Goal: Information Seeking & Learning: Learn about a topic

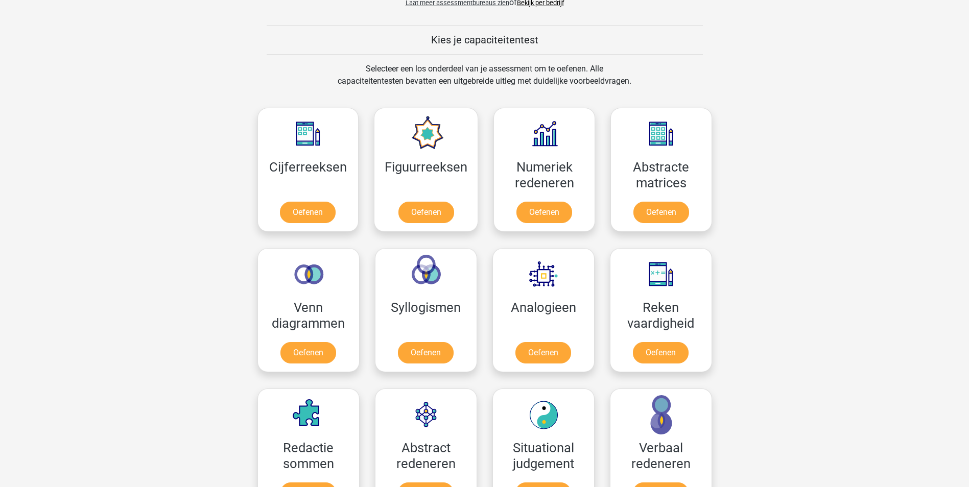
scroll to position [409, 0]
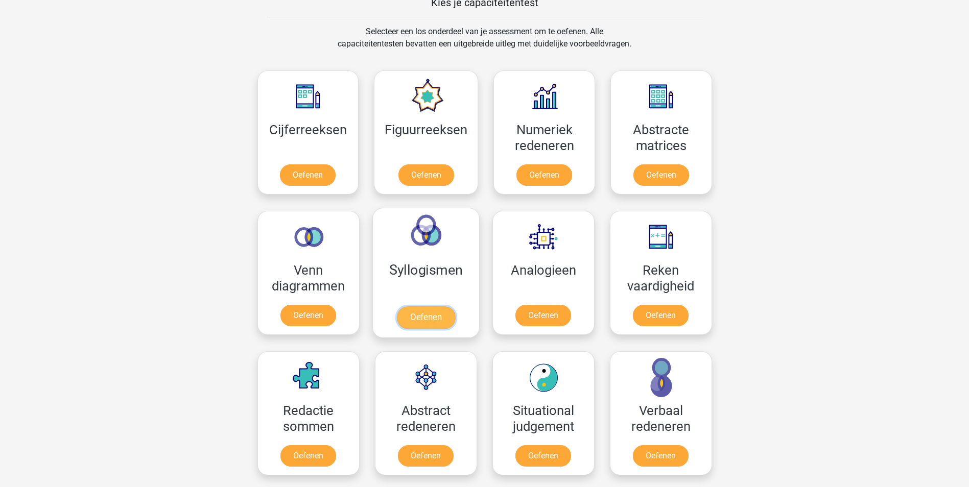
click at [427, 315] on link "Oefenen" at bounding box center [425, 318] width 58 height 22
click at [437, 177] on link "Oefenen" at bounding box center [426, 177] width 58 height 22
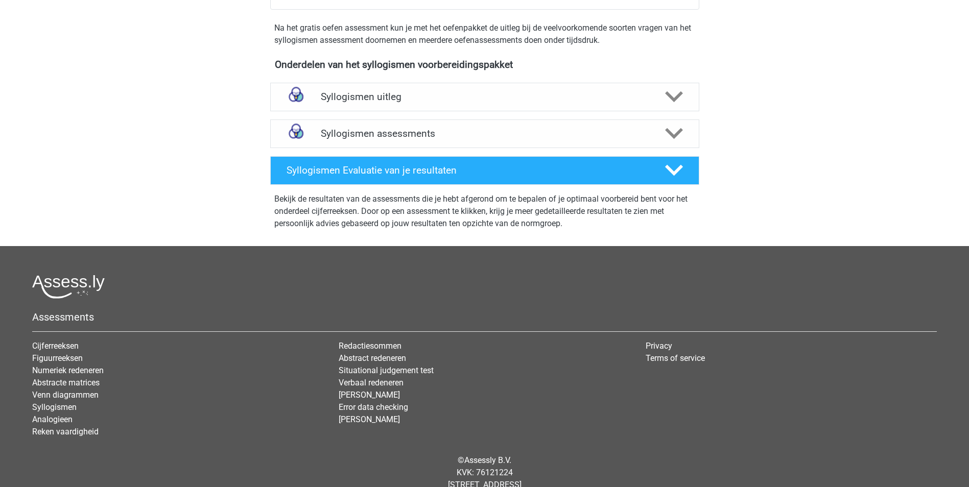
scroll to position [307, 0]
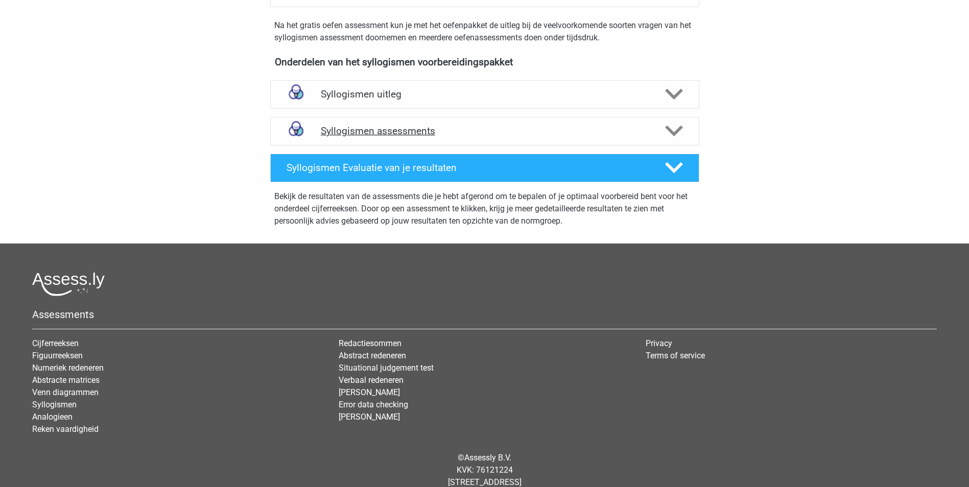
click at [489, 134] on h4 "Syllogismen assessments" at bounding box center [485, 131] width 328 height 12
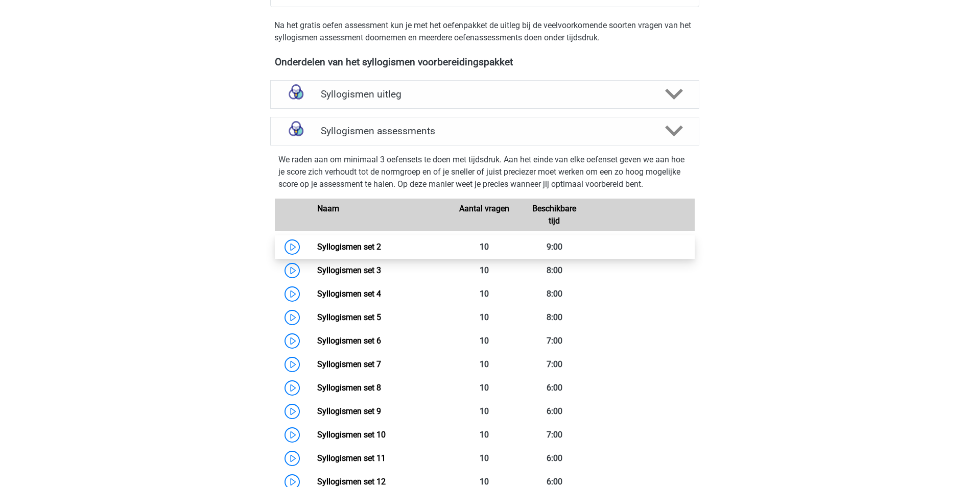
click at [349, 245] on link "Syllogismen set 2" at bounding box center [349, 247] width 64 height 10
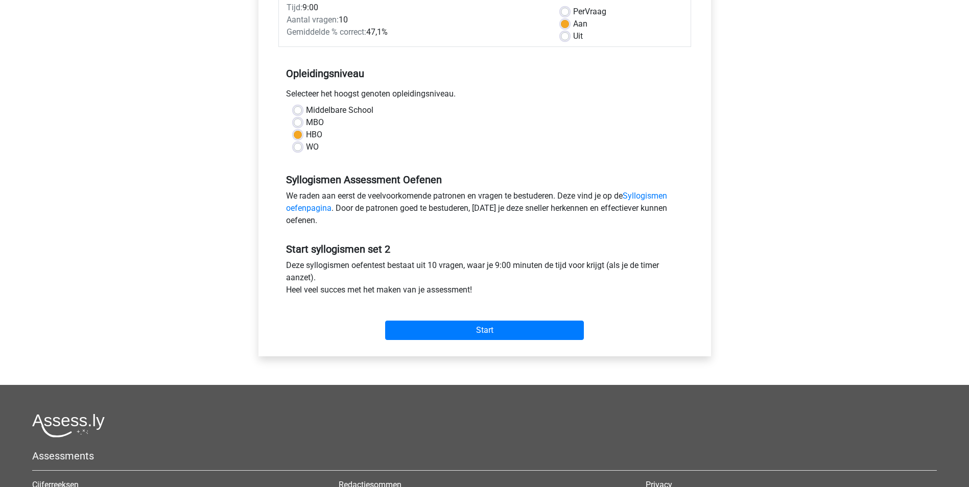
scroll to position [153, 0]
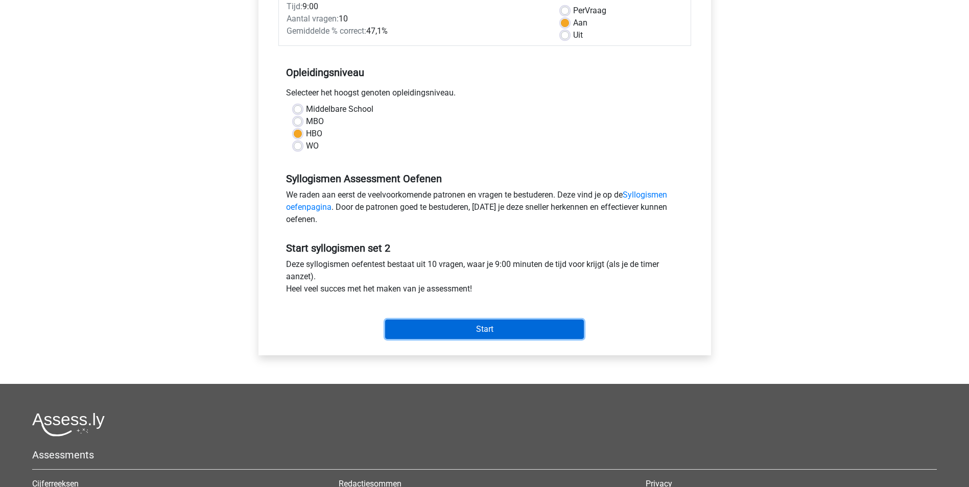
click at [460, 335] on input "Start" at bounding box center [484, 329] width 199 height 19
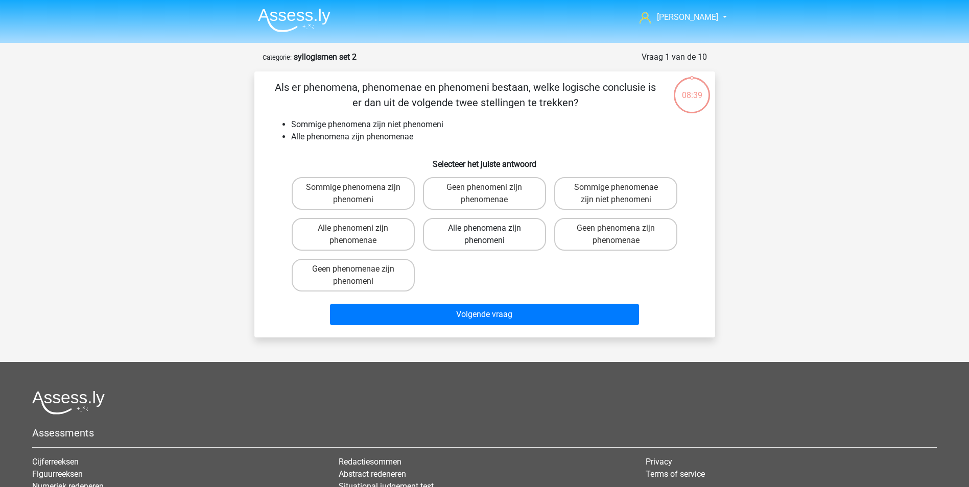
click at [515, 237] on label "Alle phenomena zijn phenomeni" at bounding box center [484, 234] width 123 height 33
click at [491, 235] on input "Alle phenomena zijn phenomeni" at bounding box center [487, 231] width 7 height 7
radio input "true"
click at [527, 328] on div "Volgende vraag" at bounding box center [485, 317] width 394 height 26
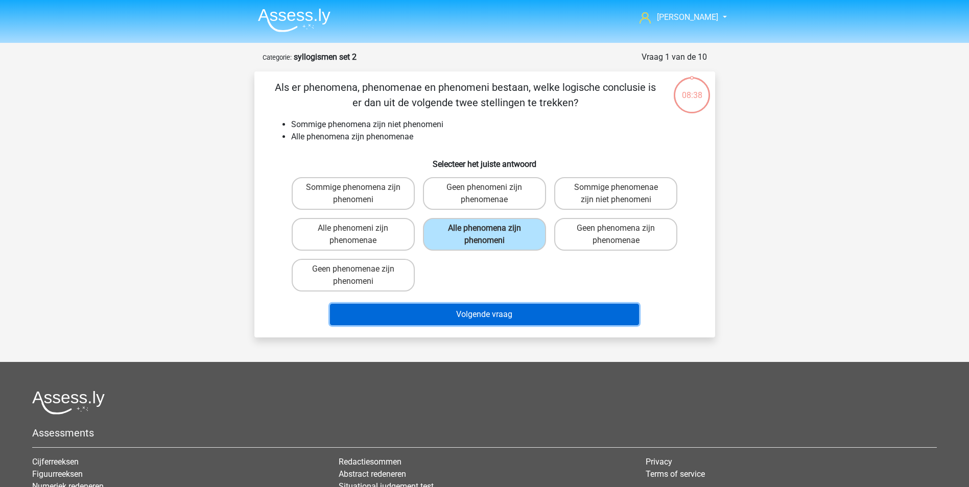
click at [528, 315] on button "Volgende vraag" at bounding box center [484, 314] width 309 height 21
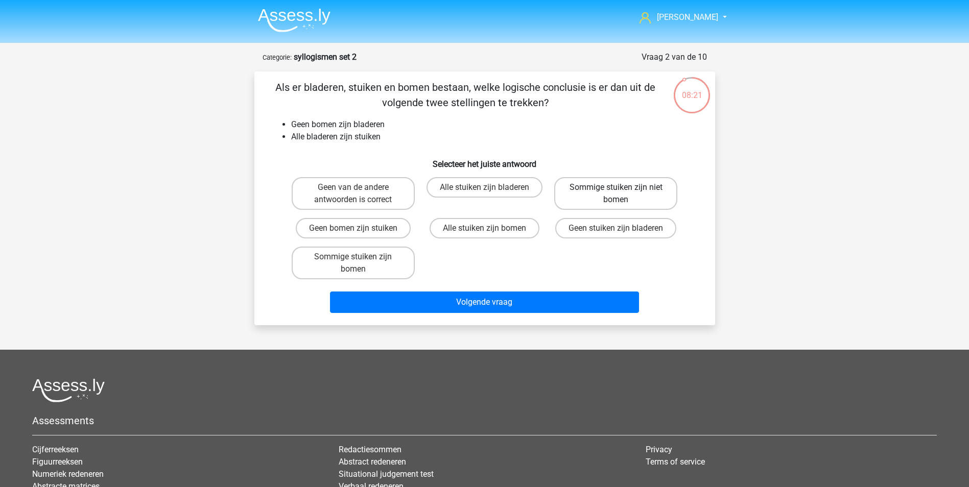
click at [605, 200] on label "Sommige stuiken zijn niet bomen" at bounding box center [615, 193] width 123 height 33
click at [616, 194] on input "Sommige stuiken zijn niet bomen" at bounding box center [619, 190] width 7 height 7
radio input "true"
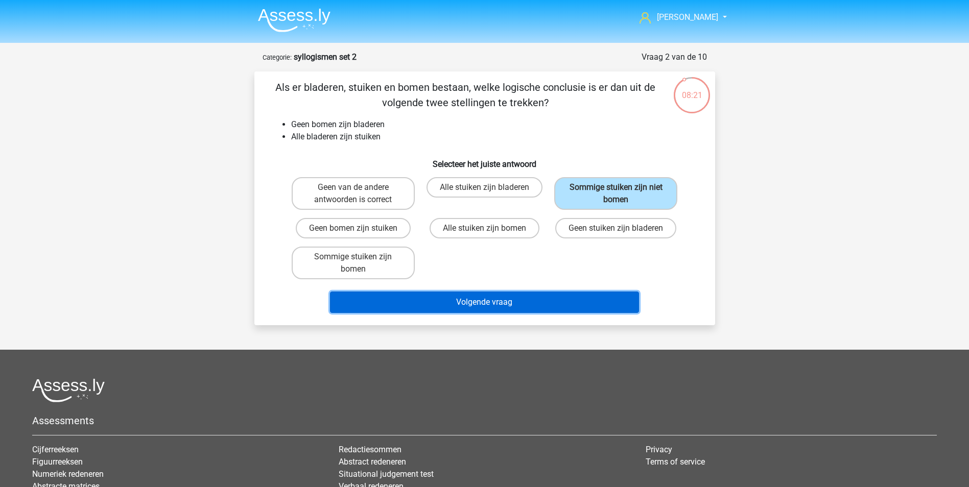
click at [572, 298] on button "Volgende vraag" at bounding box center [484, 302] width 309 height 21
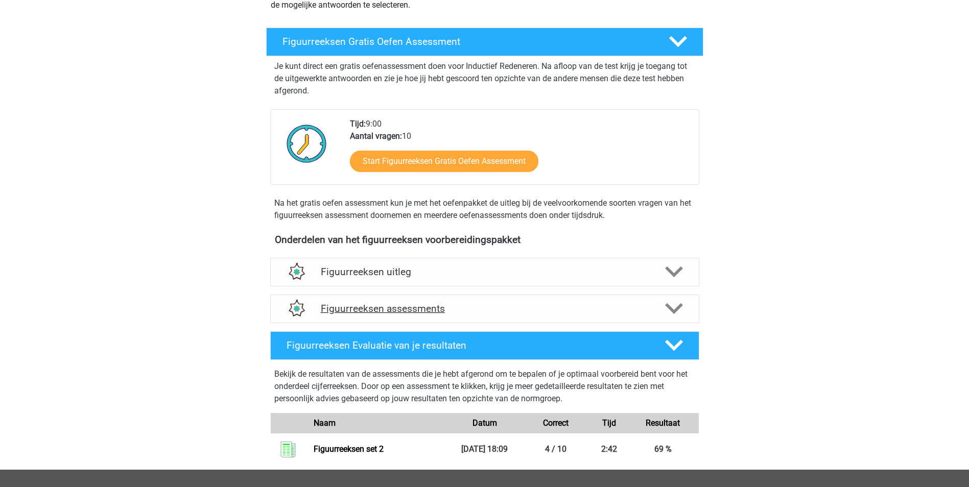
click at [430, 307] on h4 "Figuurreeksen assessments" at bounding box center [485, 309] width 328 height 12
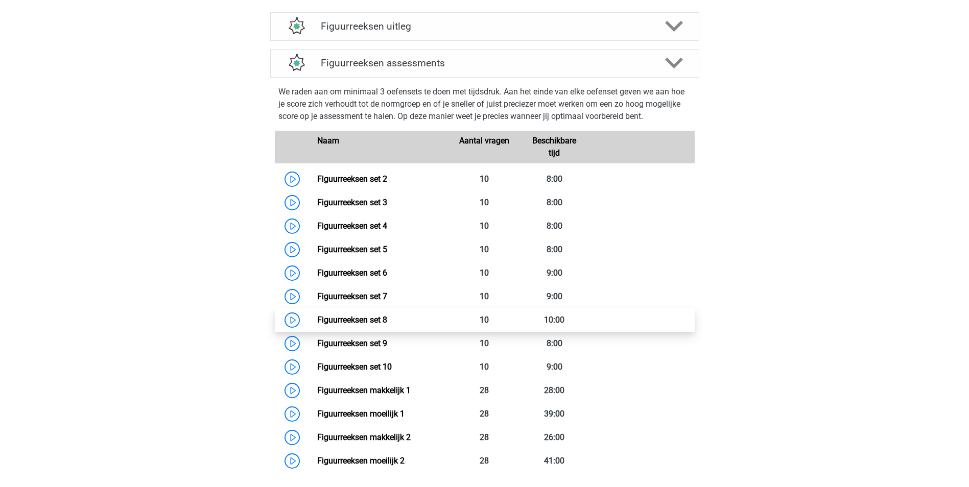
scroll to position [409, 0]
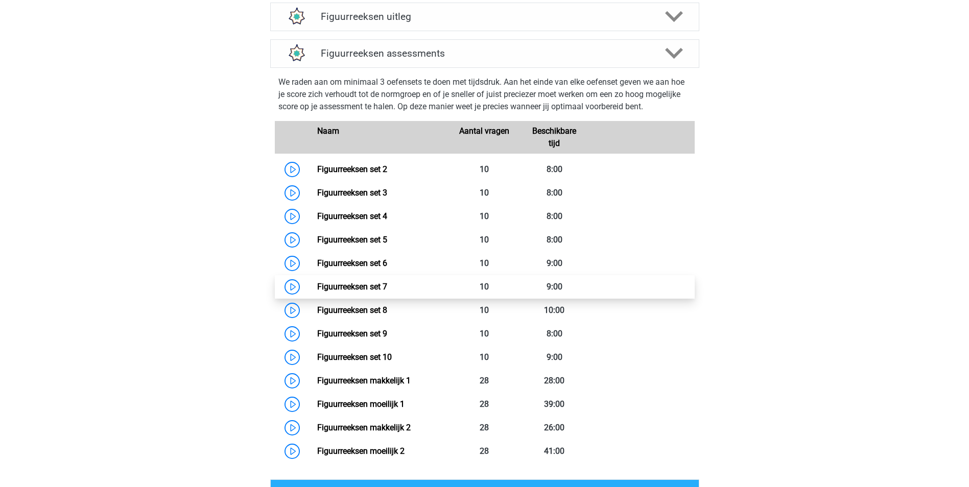
click at [317, 287] on link "Figuurreeksen set 7" at bounding box center [352, 287] width 70 height 10
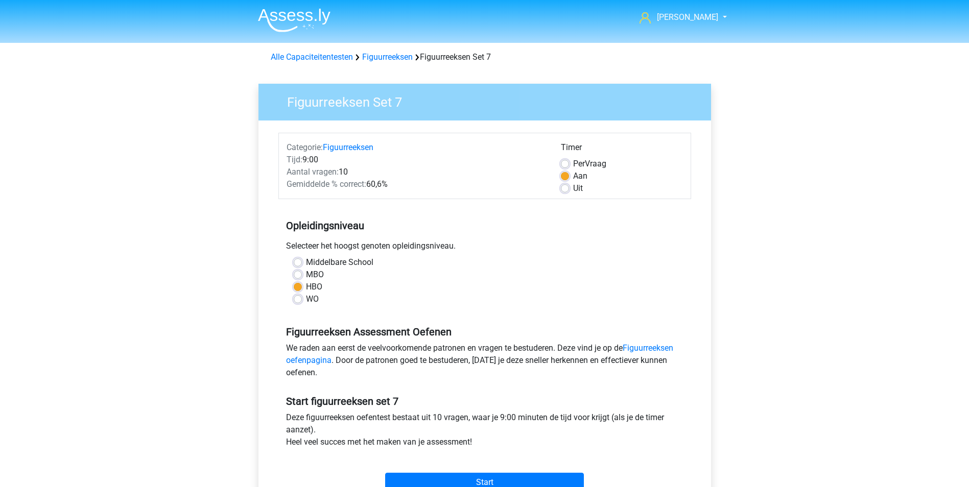
scroll to position [153, 0]
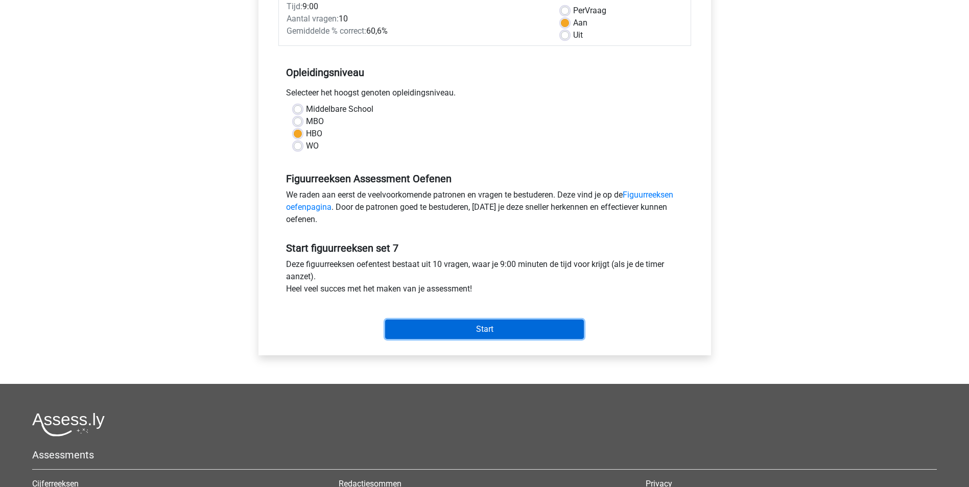
click at [539, 334] on input "Start" at bounding box center [484, 329] width 199 height 19
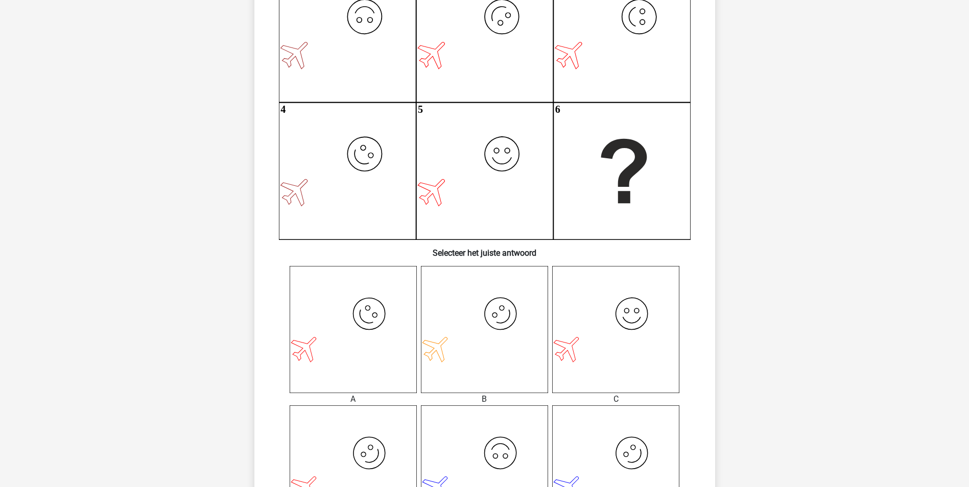
scroll to position [255, 0]
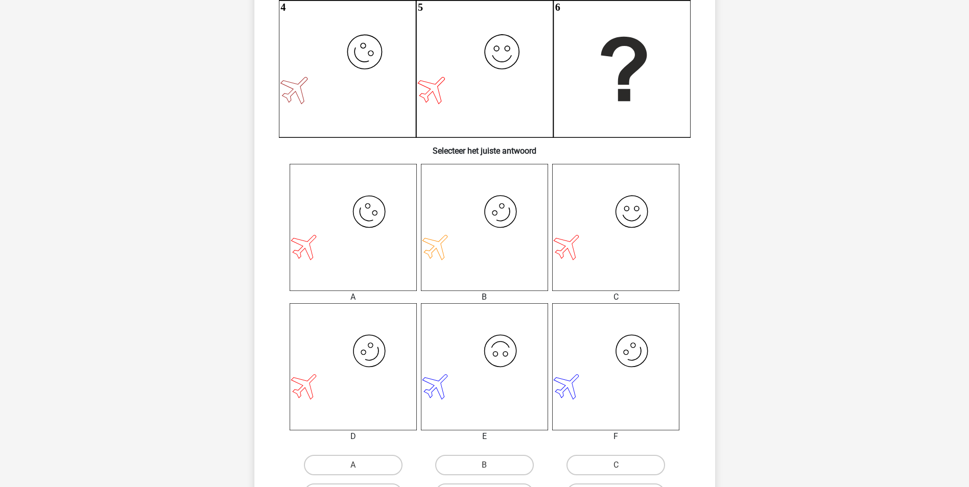
click at [370, 346] on icon "image/svg+xml" at bounding box center [353, 366] width 127 height 127
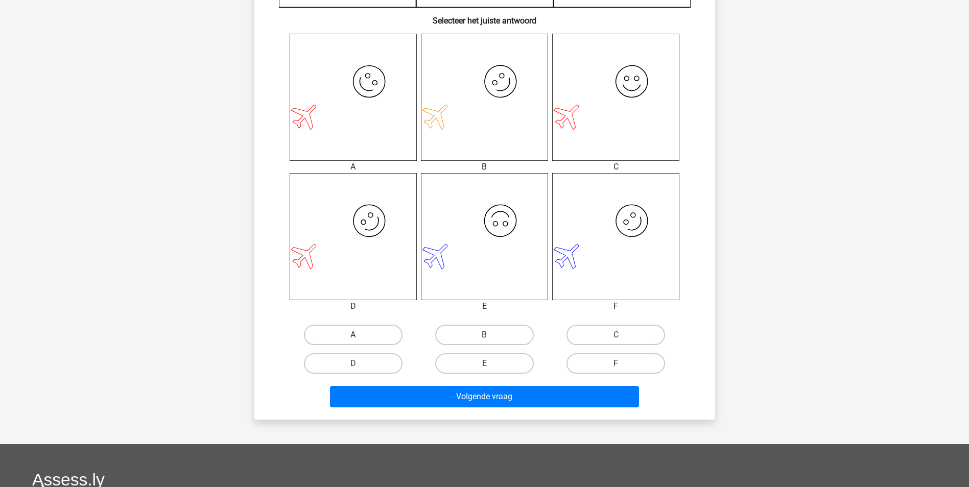
scroll to position [409, 0]
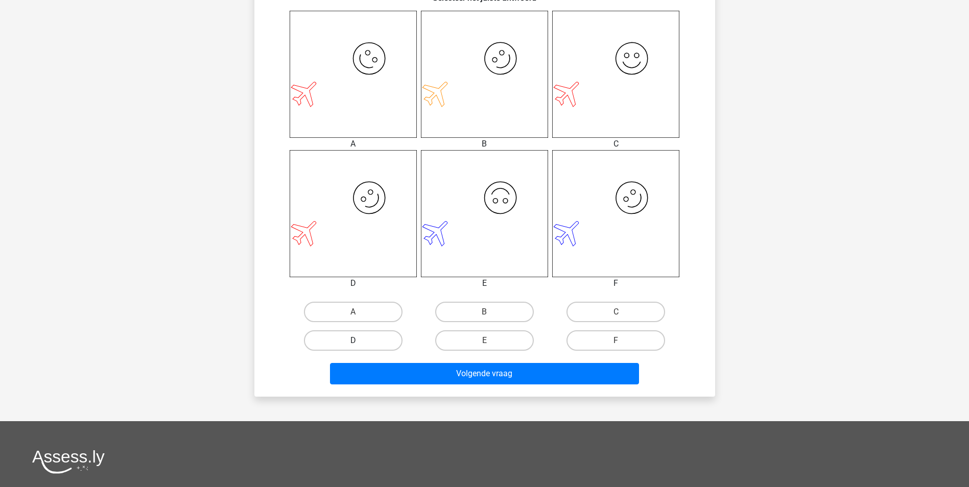
click at [368, 347] on label "D" at bounding box center [353, 341] width 99 height 20
click at [360, 347] on input "D" at bounding box center [356, 344] width 7 height 7
radio input "true"
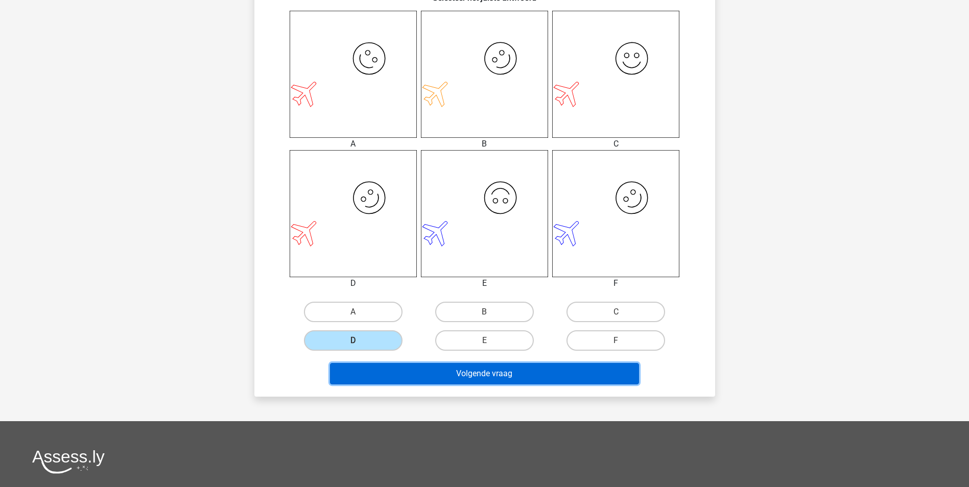
click at [446, 371] on button "Volgende vraag" at bounding box center [484, 373] width 309 height 21
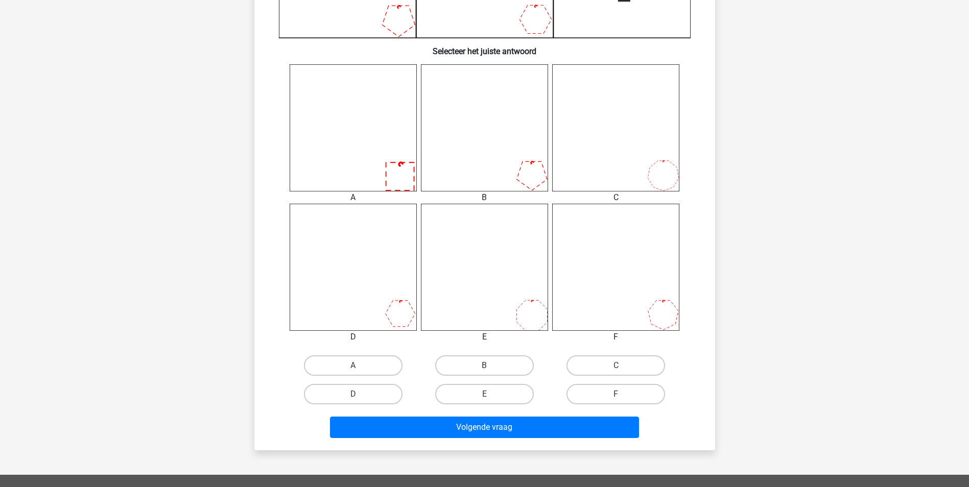
scroll to position [358, 0]
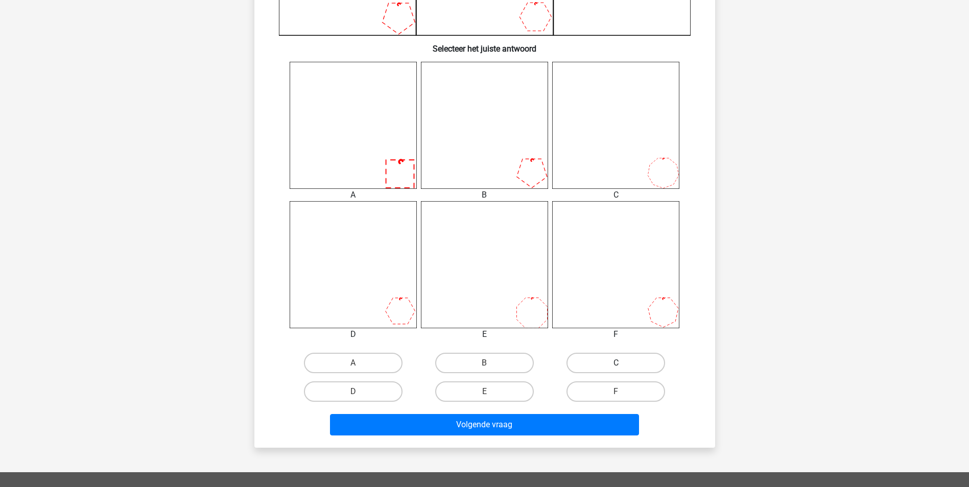
click at [626, 364] on label "C" at bounding box center [616, 363] width 99 height 20
click at [623, 364] on input "C" at bounding box center [619, 366] width 7 height 7
radio input "true"
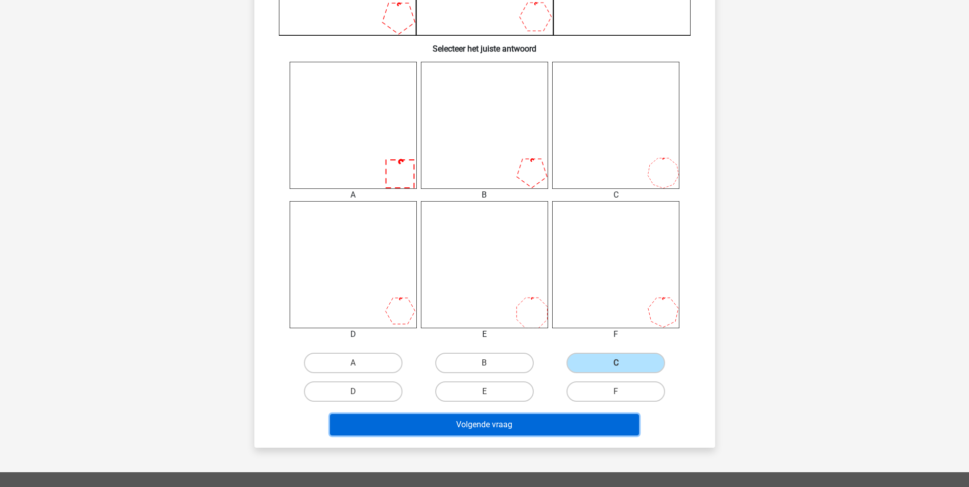
click at [602, 419] on button "Volgende vraag" at bounding box center [484, 424] width 309 height 21
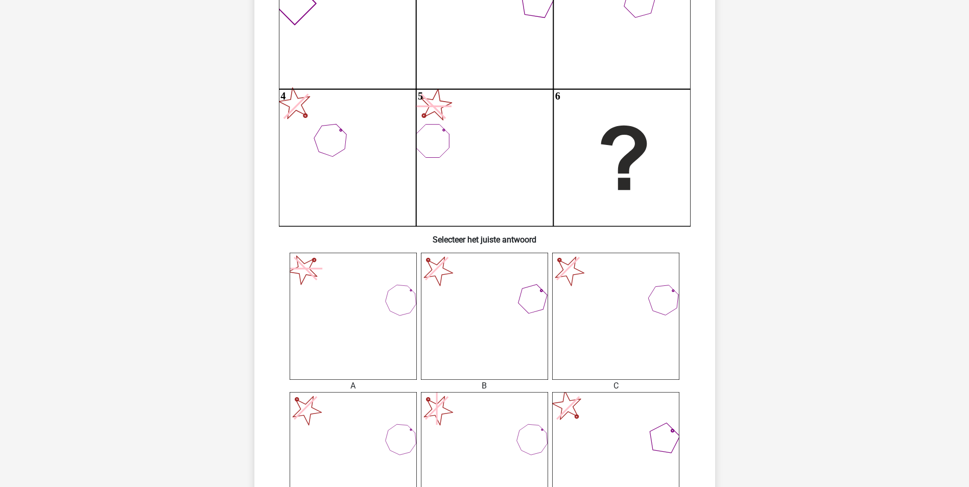
click at [616, 380] on icon at bounding box center [615, 316] width 127 height 127
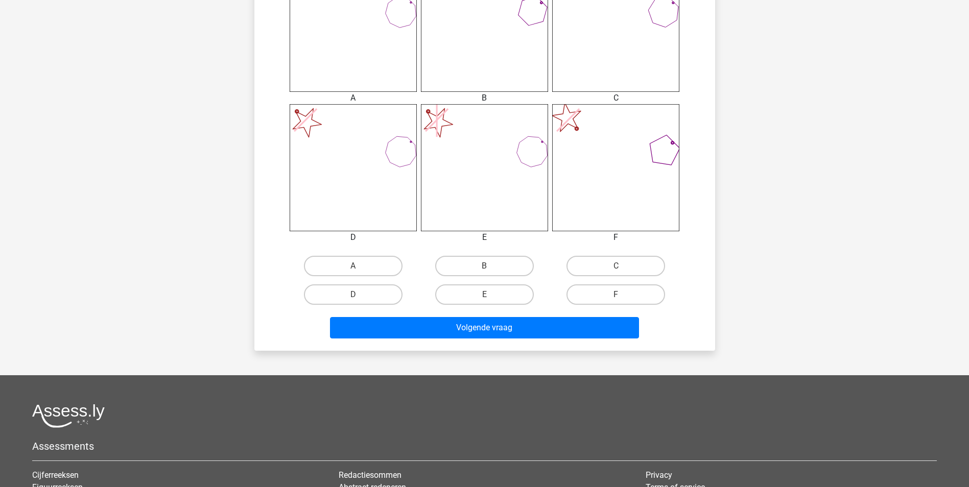
scroll to position [460, 0]
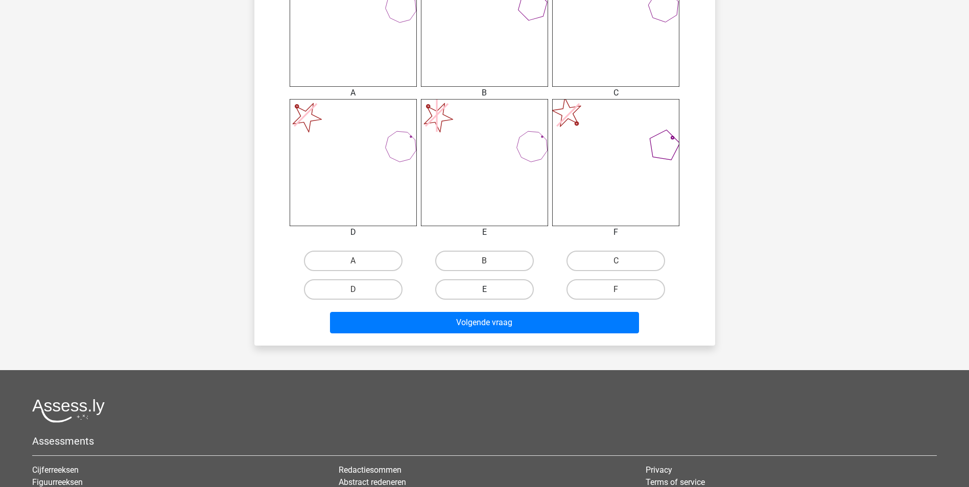
click at [482, 291] on label "E" at bounding box center [484, 289] width 99 height 20
click at [484, 291] on input "E" at bounding box center [487, 293] width 7 height 7
radio input "true"
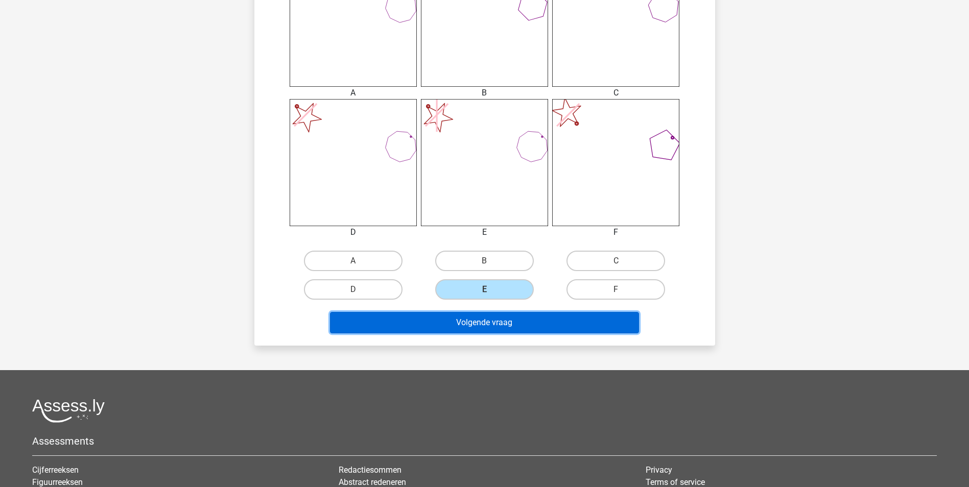
click at [482, 323] on button "Volgende vraag" at bounding box center [484, 322] width 309 height 21
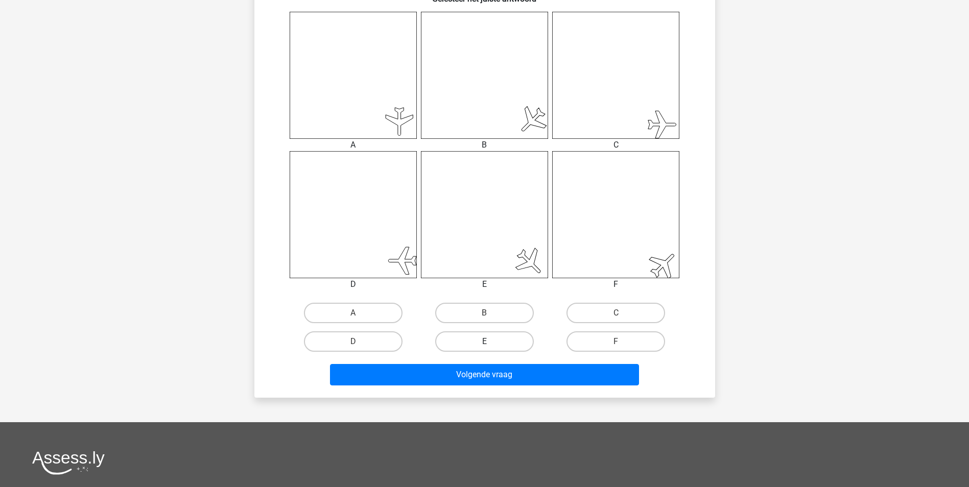
scroll to position [409, 0]
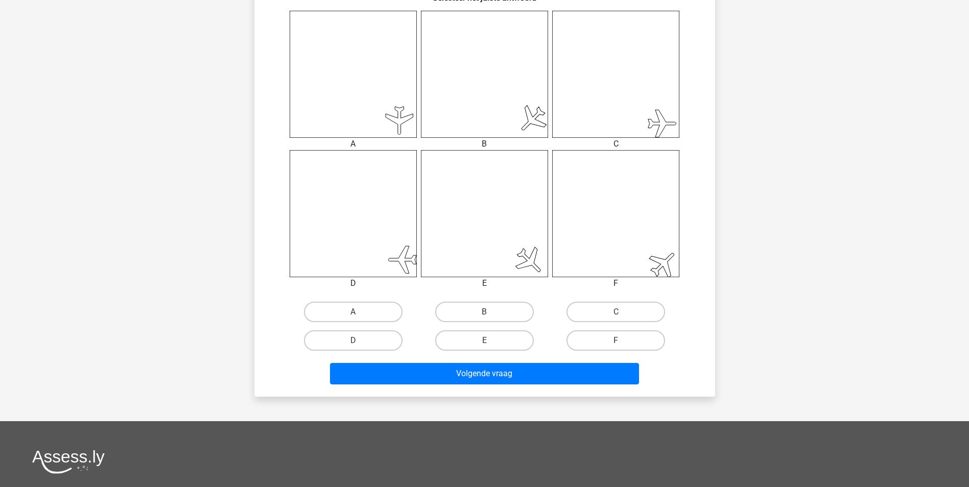
click at [488, 316] on input "B" at bounding box center [487, 315] width 7 height 7
radio input "true"
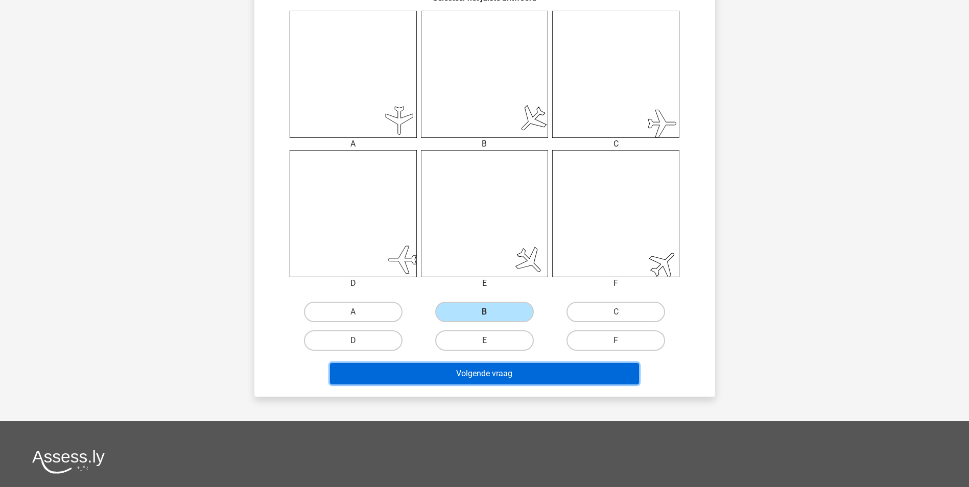
click at [488, 368] on button "Volgende vraag" at bounding box center [484, 373] width 309 height 21
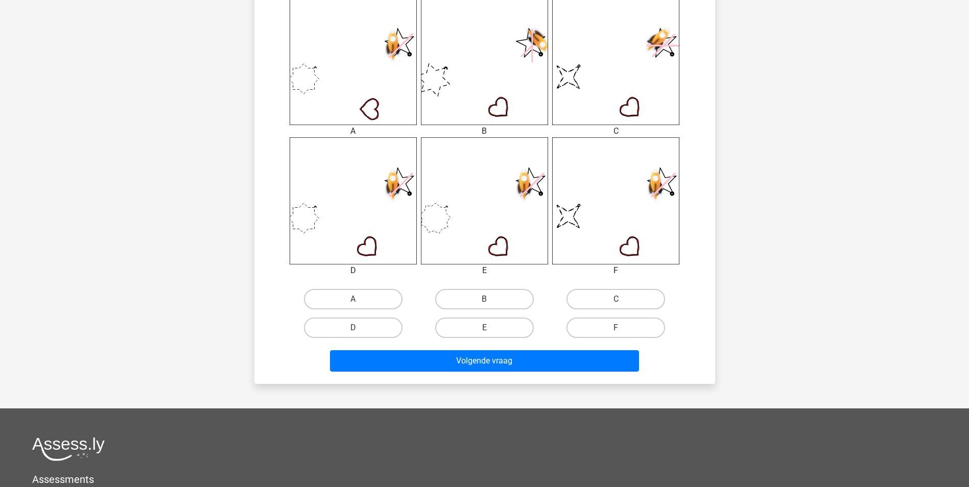
scroll to position [460, 0]
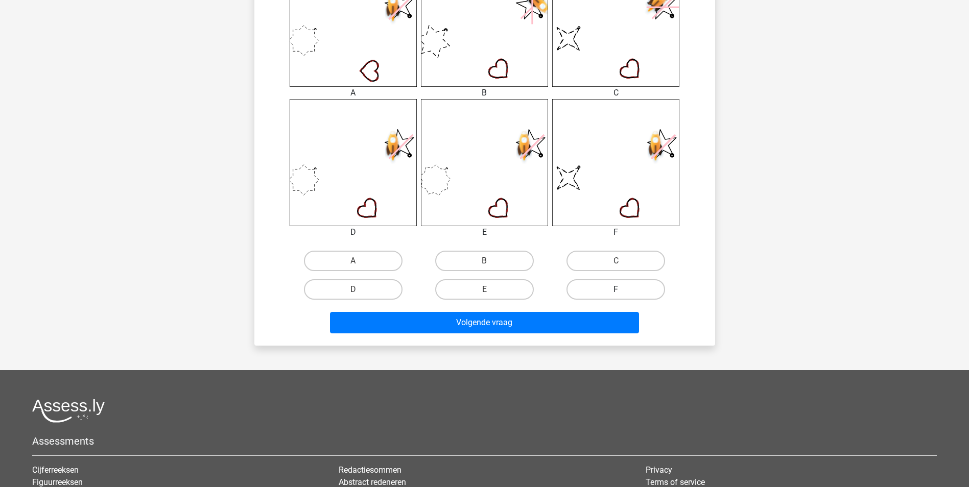
click at [622, 282] on label "F" at bounding box center [616, 289] width 99 height 20
click at [622, 290] on input "F" at bounding box center [619, 293] width 7 height 7
radio input "true"
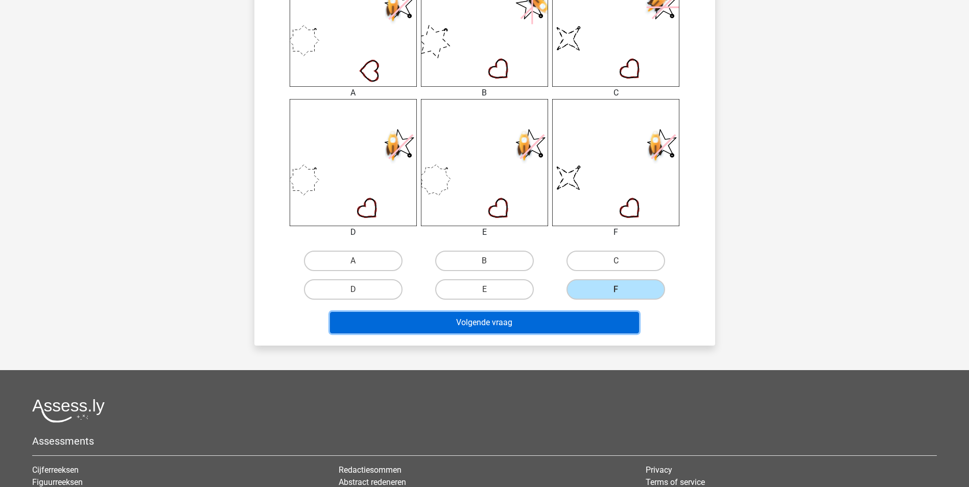
click at [603, 319] on button "Volgende vraag" at bounding box center [484, 322] width 309 height 21
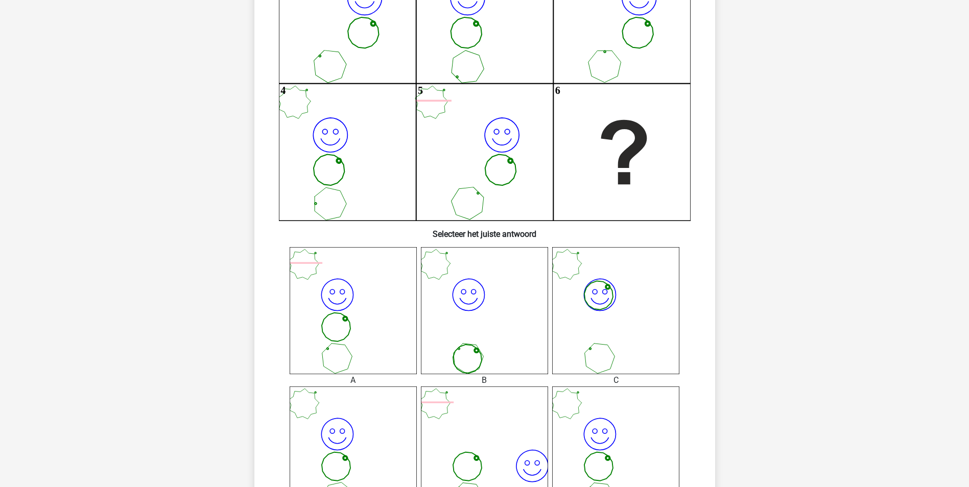
scroll to position [358, 0]
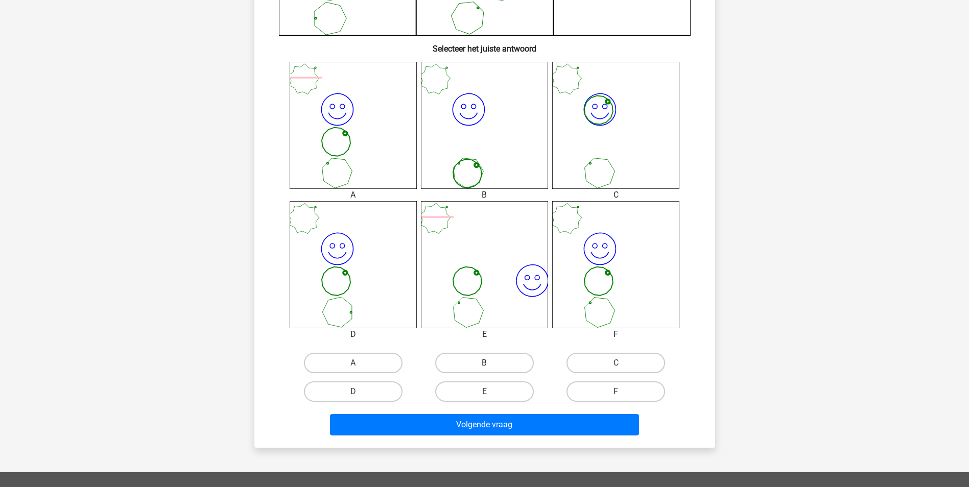
click at [482, 361] on label "B" at bounding box center [484, 363] width 99 height 20
click at [484, 363] on input "B" at bounding box center [487, 366] width 7 height 7
radio input "true"
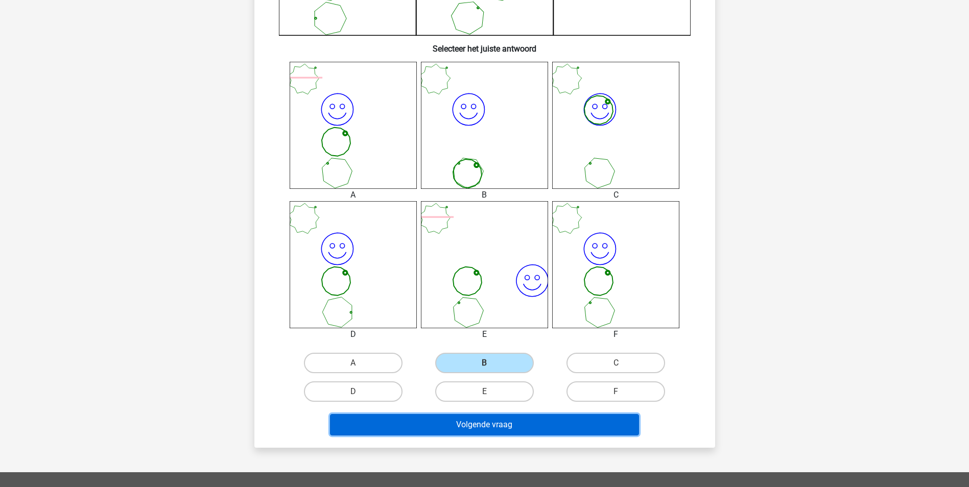
click at [487, 426] on button "Volgende vraag" at bounding box center [484, 424] width 309 height 21
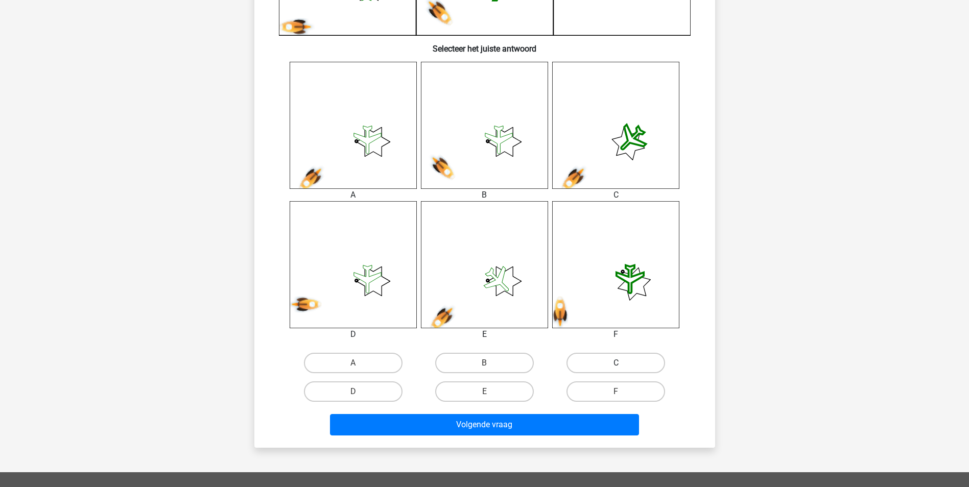
click at [583, 357] on label "C" at bounding box center [616, 363] width 99 height 20
click at [616, 363] on input "C" at bounding box center [619, 366] width 7 height 7
radio input "true"
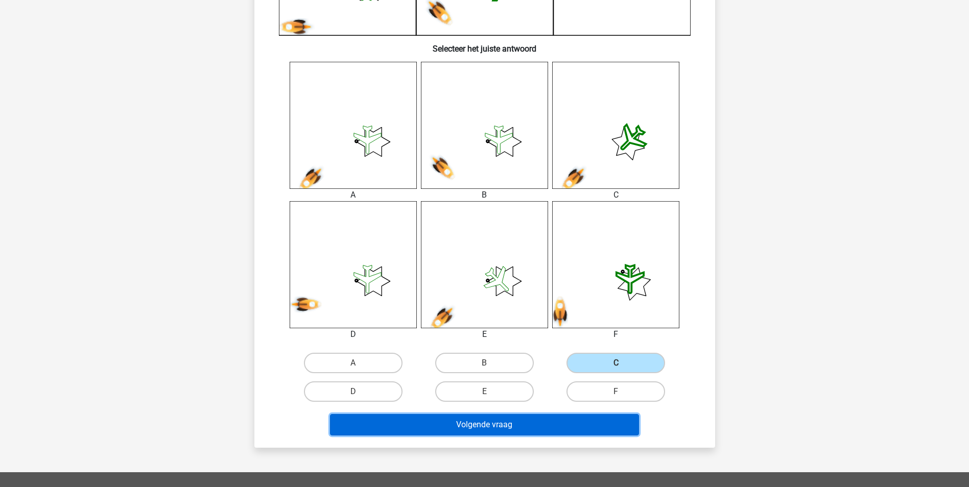
click at [568, 429] on button "Volgende vraag" at bounding box center [484, 424] width 309 height 21
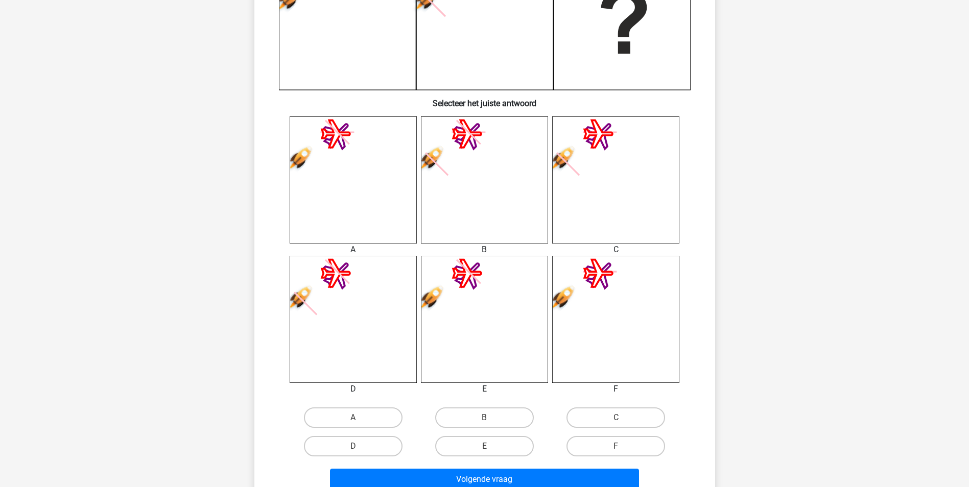
scroll to position [307, 0]
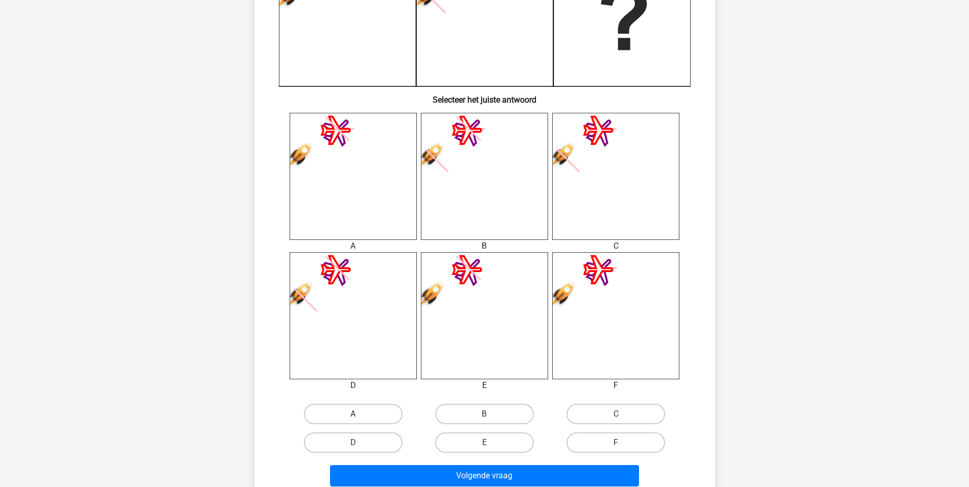
click at [367, 407] on label "A" at bounding box center [353, 414] width 99 height 20
click at [360, 414] on input "A" at bounding box center [356, 417] width 7 height 7
radio input "true"
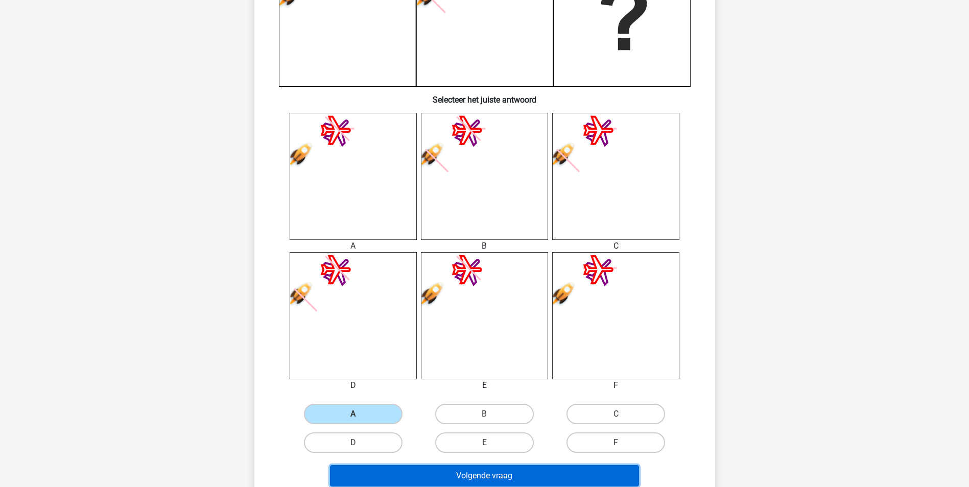
click at [465, 473] on button "Volgende vraag" at bounding box center [484, 475] width 309 height 21
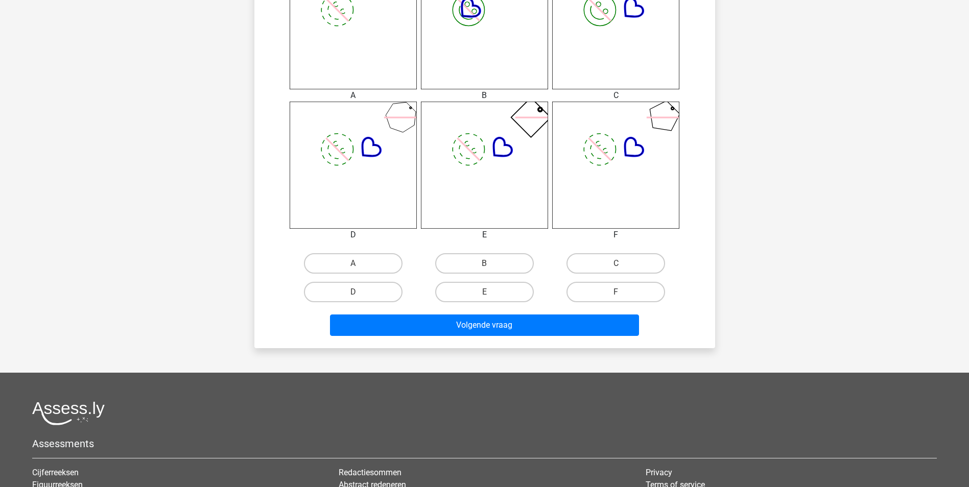
scroll to position [460, 0]
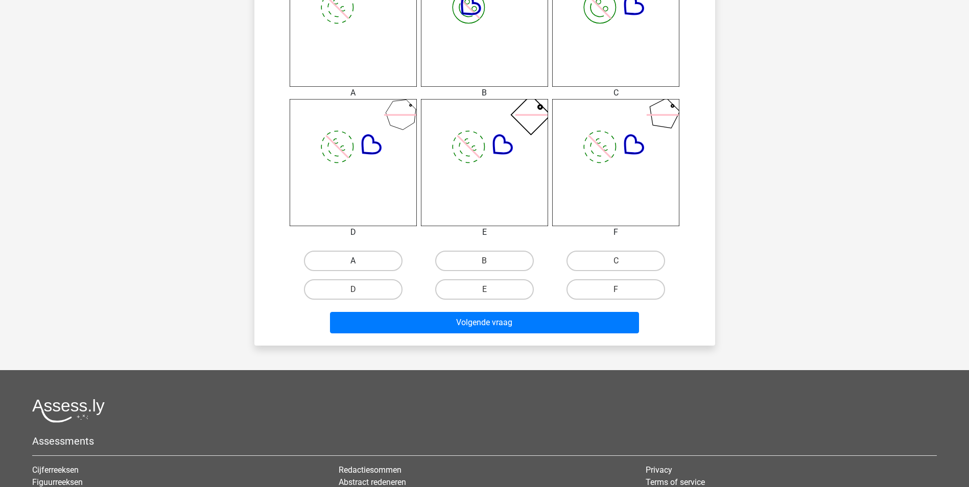
click at [383, 257] on label "A" at bounding box center [353, 261] width 99 height 20
click at [360, 261] on input "A" at bounding box center [356, 264] width 7 height 7
radio input "true"
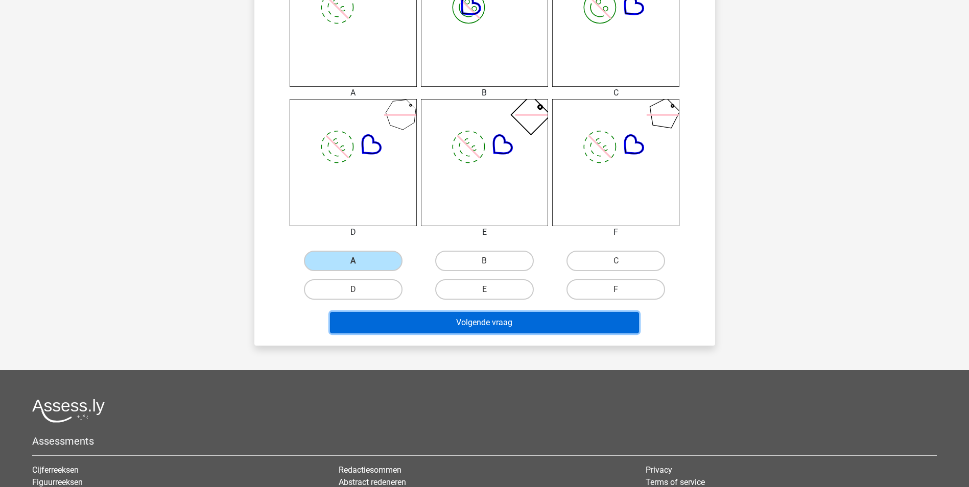
click at [425, 320] on button "Volgende vraag" at bounding box center [484, 322] width 309 height 21
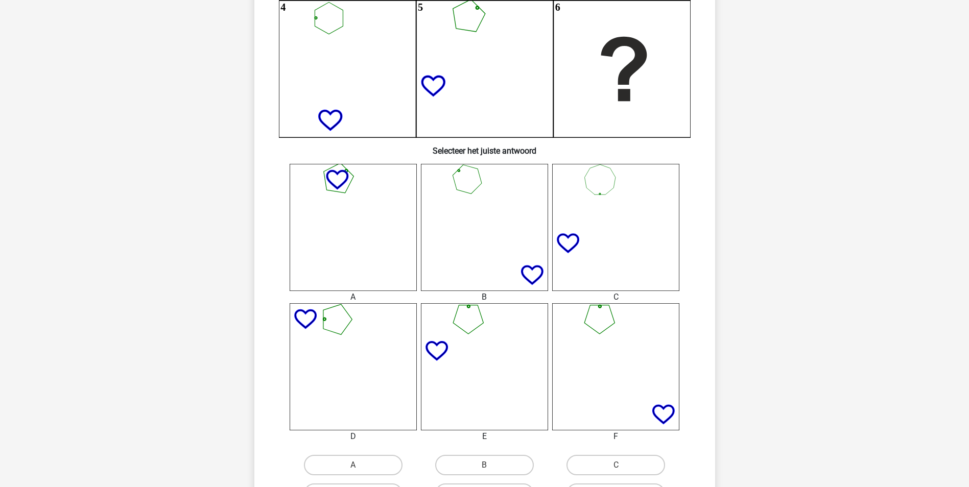
scroll to position [562, 0]
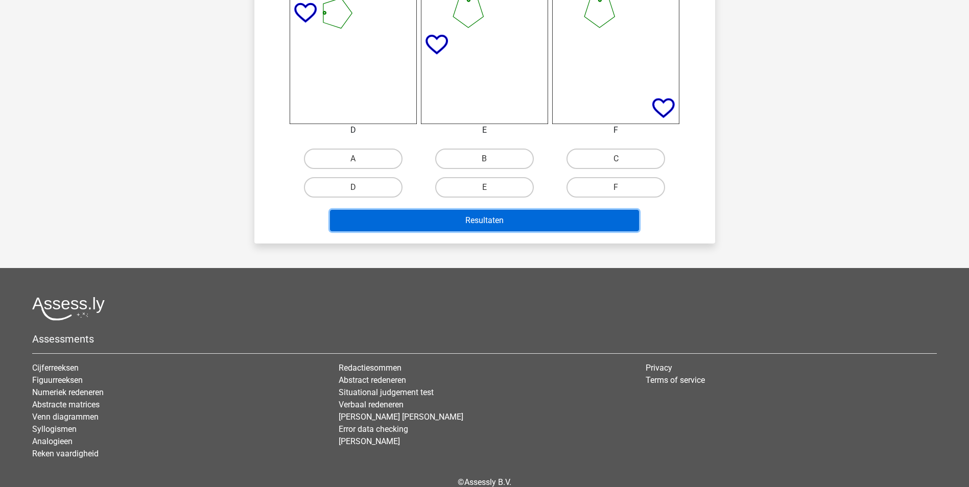
click at [493, 218] on button "Resultaten" at bounding box center [484, 220] width 309 height 21
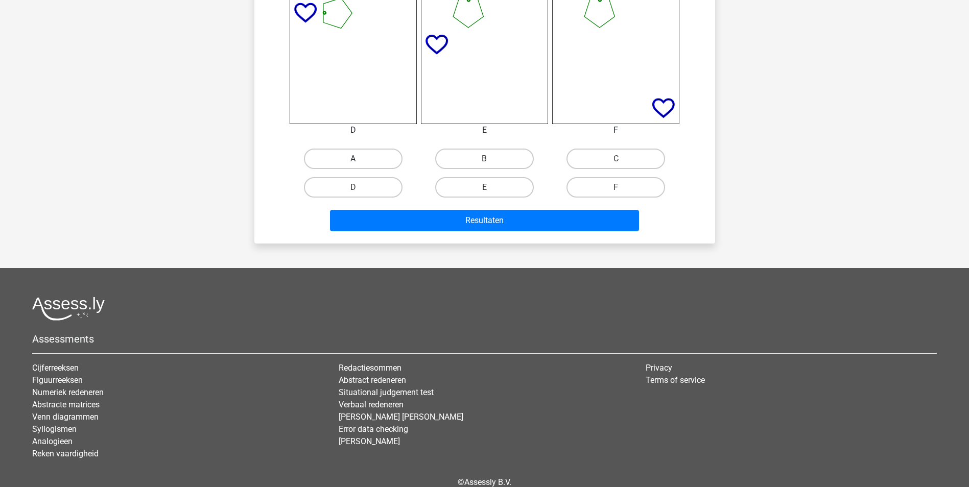
click at [400, 157] on label "A" at bounding box center [353, 159] width 99 height 20
click at [360, 159] on input "A" at bounding box center [356, 162] width 7 height 7
radio input "true"
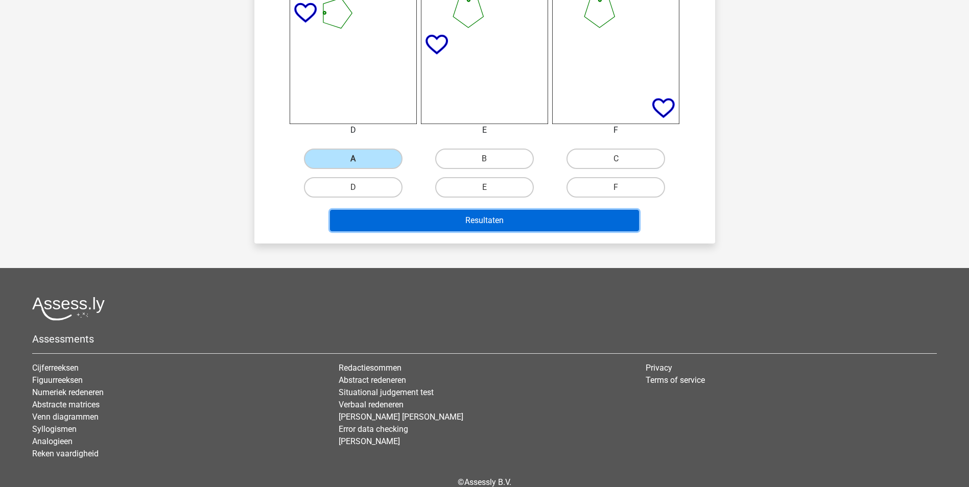
click at [450, 228] on button "Resultaten" at bounding box center [484, 220] width 309 height 21
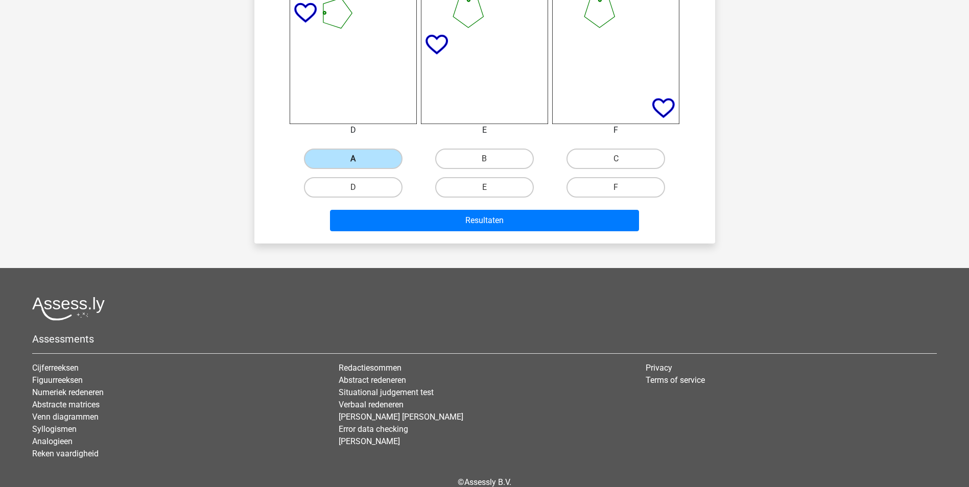
click at [381, 161] on label "A" at bounding box center [353, 159] width 99 height 20
click at [360, 161] on input "A" at bounding box center [356, 162] width 7 height 7
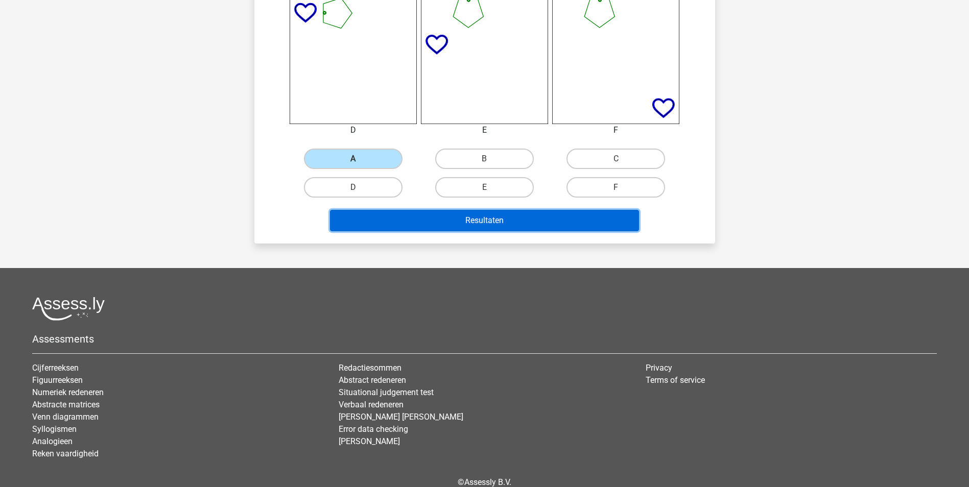
click at [444, 224] on button "Resultaten" at bounding box center [484, 220] width 309 height 21
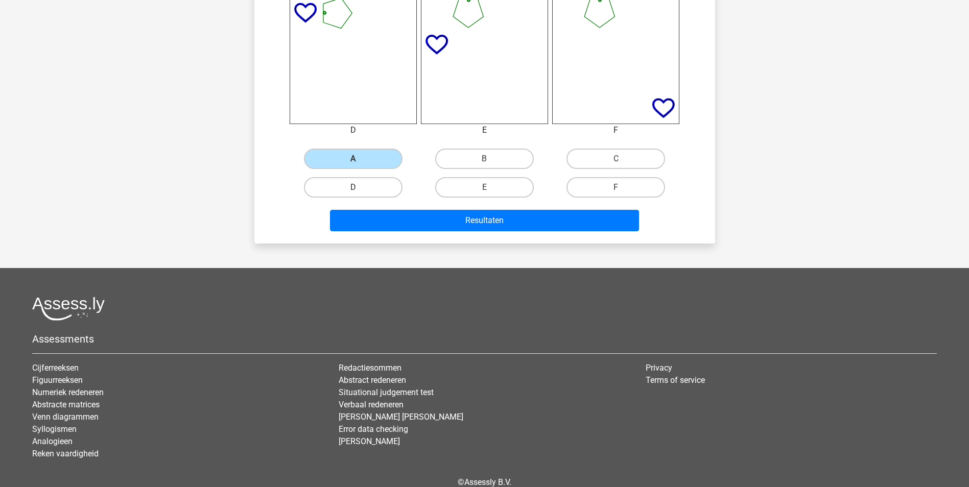
click at [394, 196] on label "D" at bounding box center [353, 187] width 99 height 20
click at [360, 194] on input "D" at bounding box center [356, 190] width 7 height 7
radio input "true"
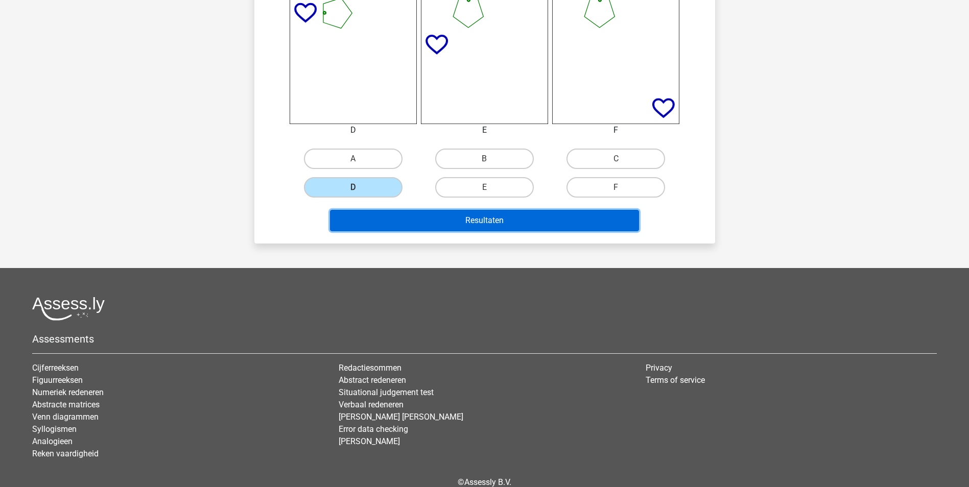
click at [456, 221] on button "Resultaten" at bounding box center [484, 220] width 309 height 21
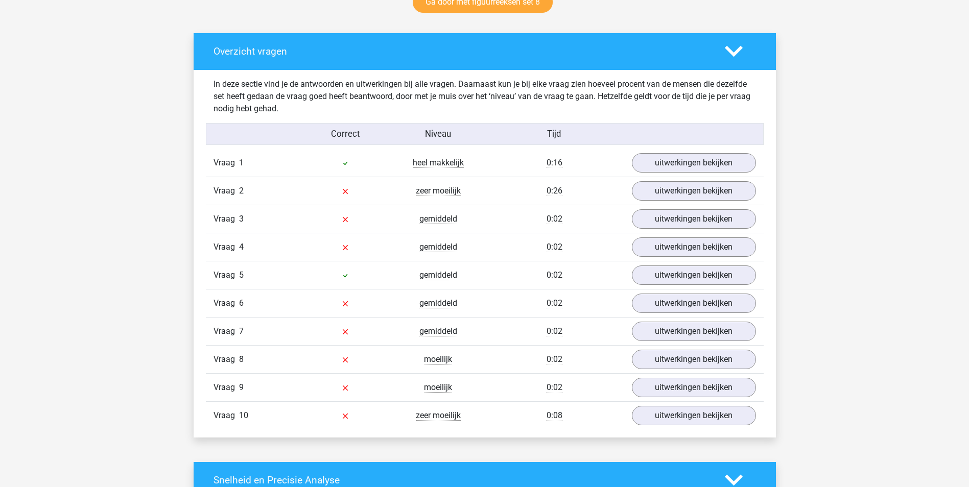
scroll to position [562, 0]
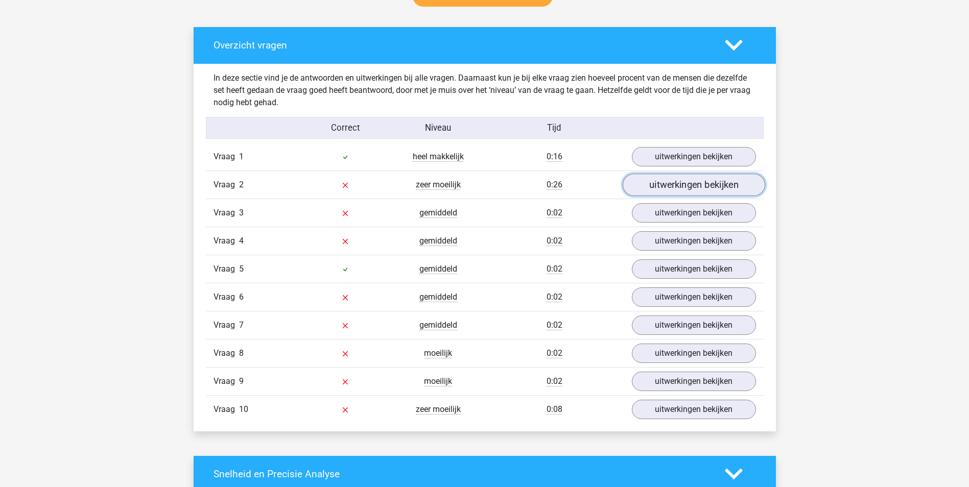
click at [656, 183] on link "uitwerkingen bekijken" at bounding box center [693, 185] width 143 height 22
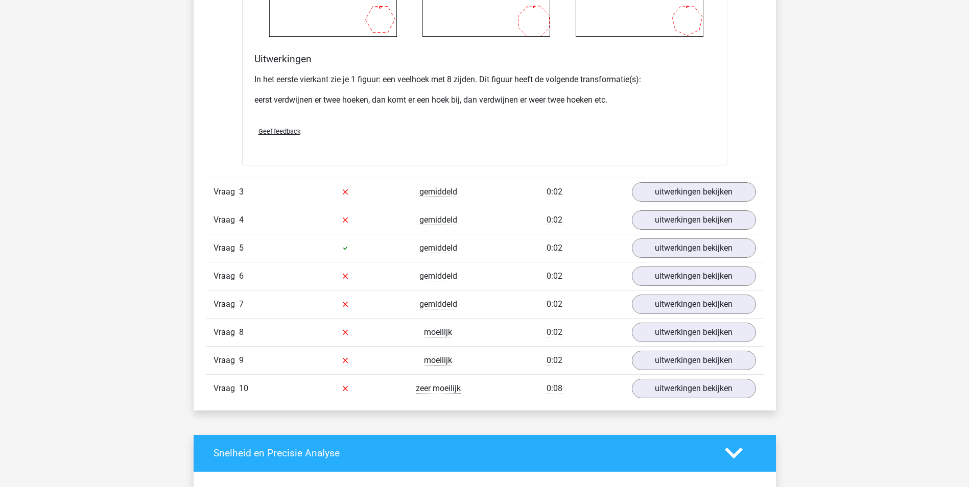
scroll to position [1481, 0]
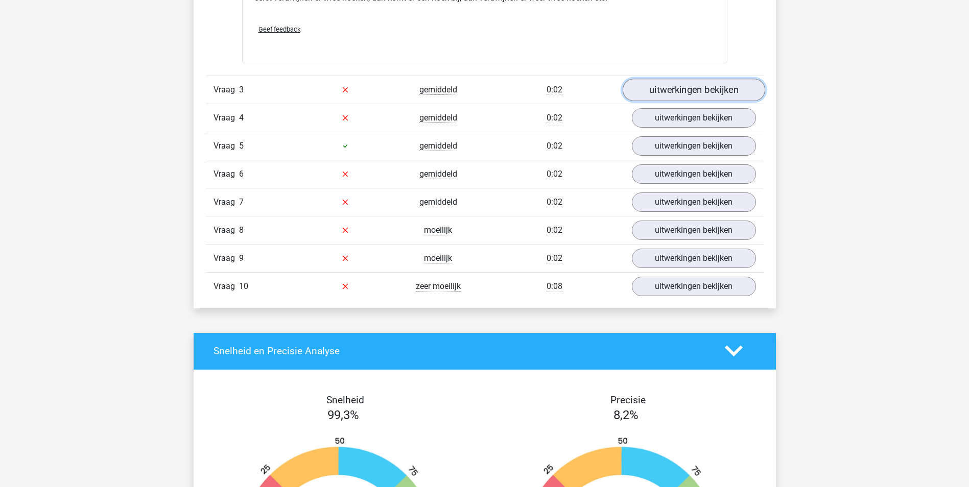
click at [664, 95] on link "uitwerkingen bekijken" at bounding box center [693, 90] width 143 height 22
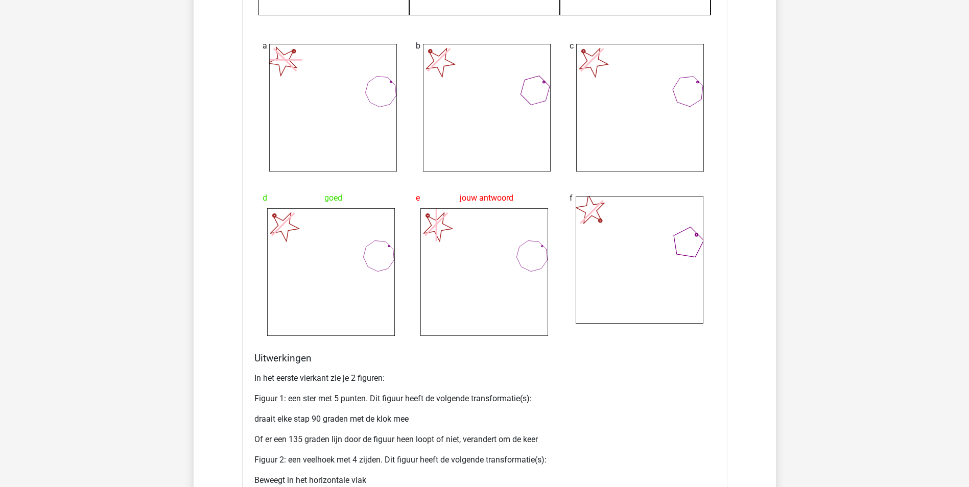
scroll to position [2094, 0]
